Goal: Check status: Check status

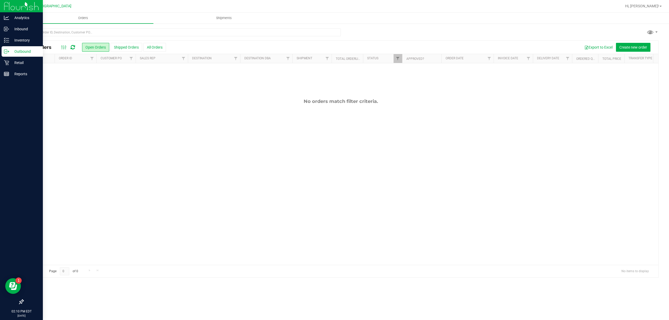
drag, startPoint x: 0, startPoint y: 0, endPoint x: 0, endPoint y: 117, distance: 117.4
click at [139, 236] on div "No orders match filter criteria." at bounding box center [340, 181] width 635 height 237
click at [24, 68] on link "Retail" at bounding box center [21, 63] width 43 height 11
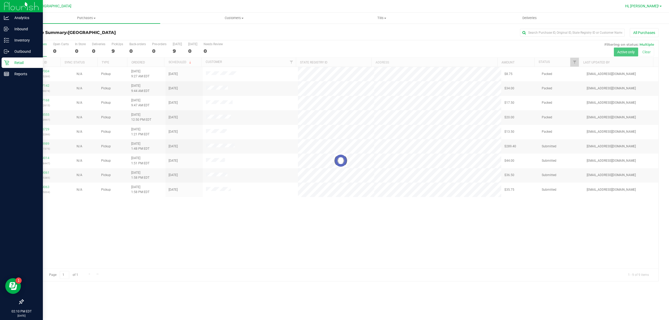
click at [647, 6] on span "Hi, [PERSON_NAME]!" at bounding box center [643, 6] width 34 height 4
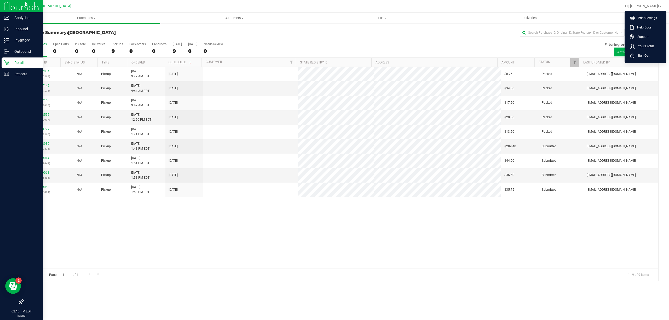
click at [196, 223] on div "11997004 (327185269) N/A Pickup [DATE] 9:27 AM EDT 9/24/2025 $8.75 Packed [EMAI…" at bounding box center [340, 168] width 635 height 202
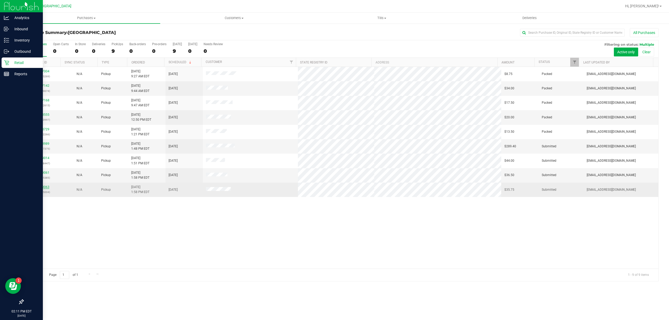
click at [40, 186] on link "11999063" at bounding box center [42, 187] width 15 height 4
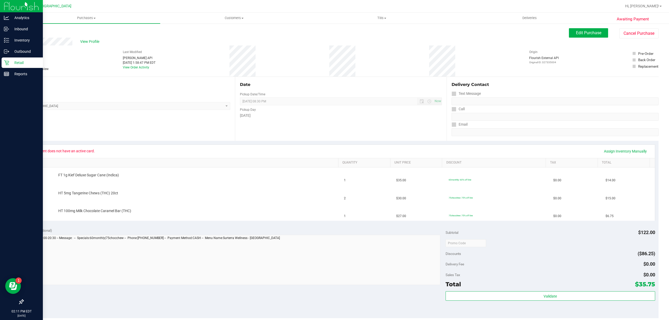
click at [213, 46] on div "# 11999063 BioTrack ID: - Submitted Needs review Last Modified [PERSON_NAME] AP…" at bounding box center [341, 61] width 636 height 31
click at [24, 58] on div "Retail" at bounding box center [22, 63] width 41 height 10
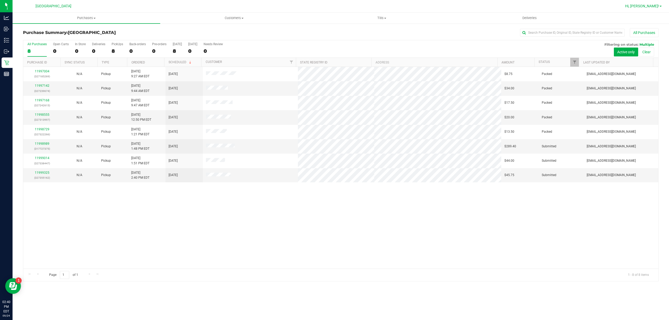
click at [655, 4] on span "Hi, [PERSON_NAME]!" at bounding box center [643, 6] width 34 height 4
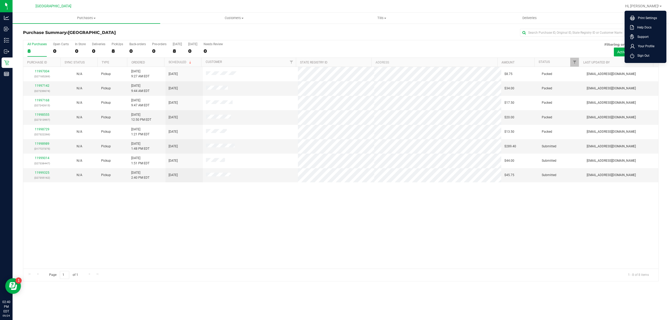
click at [640, 58] on li "Sign Out" at bounding box center [645, 55] width 39 height 9
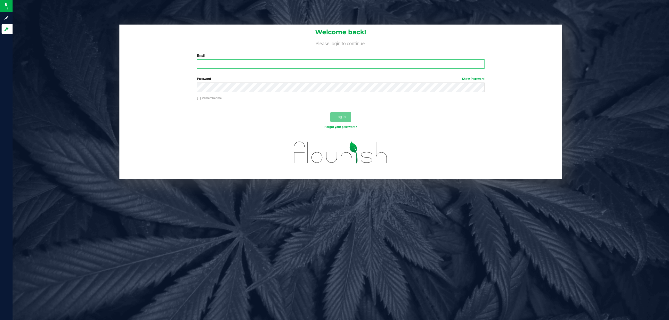
click at [232, 63] on input "Email" at bounding box center [341, 63] width 288 height 9
type input "[EMAIL_ADDRESS][DOMAIN_NAME]"
click at [331, 112] on button "Log In" at bounding box center [341, 116] width 21 height 9
